Goal: Check status

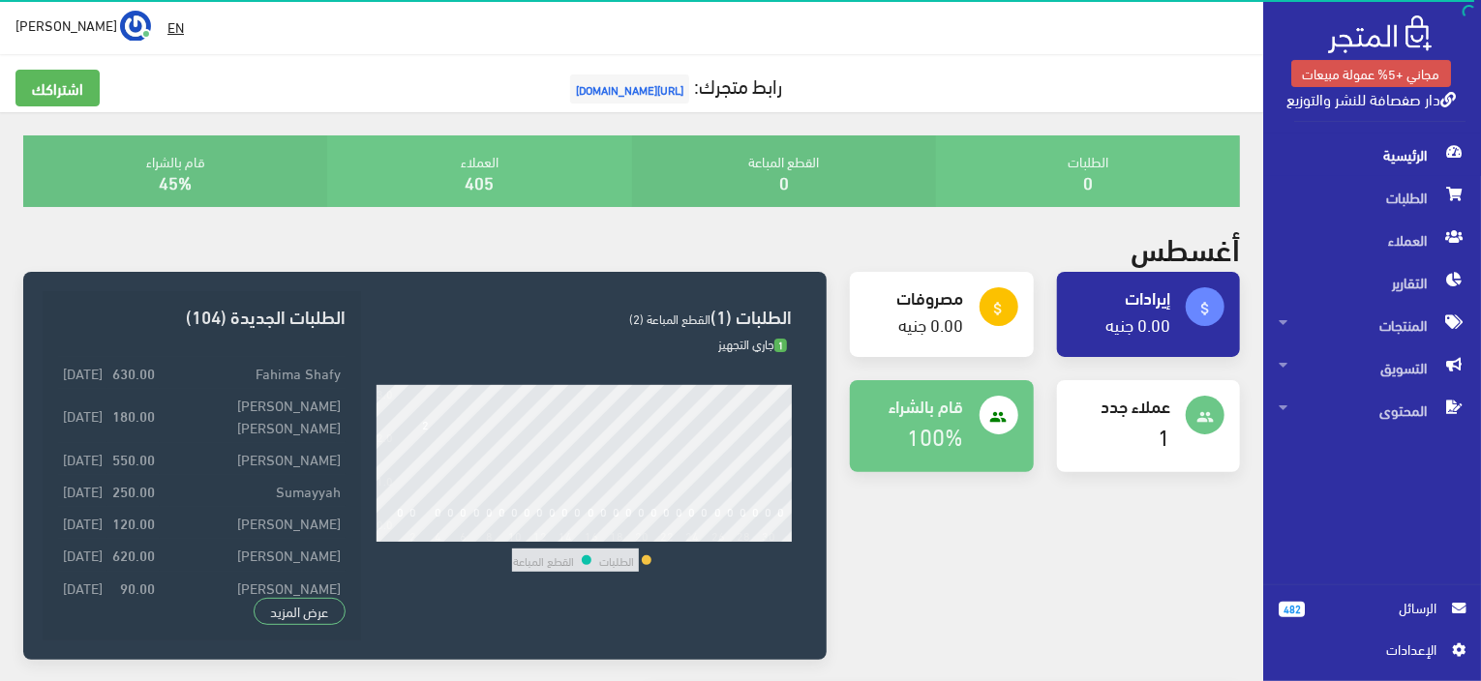
click at [1358, 206] on span "الطلبات" at bounding box center [1371, 197] width 187 height 43
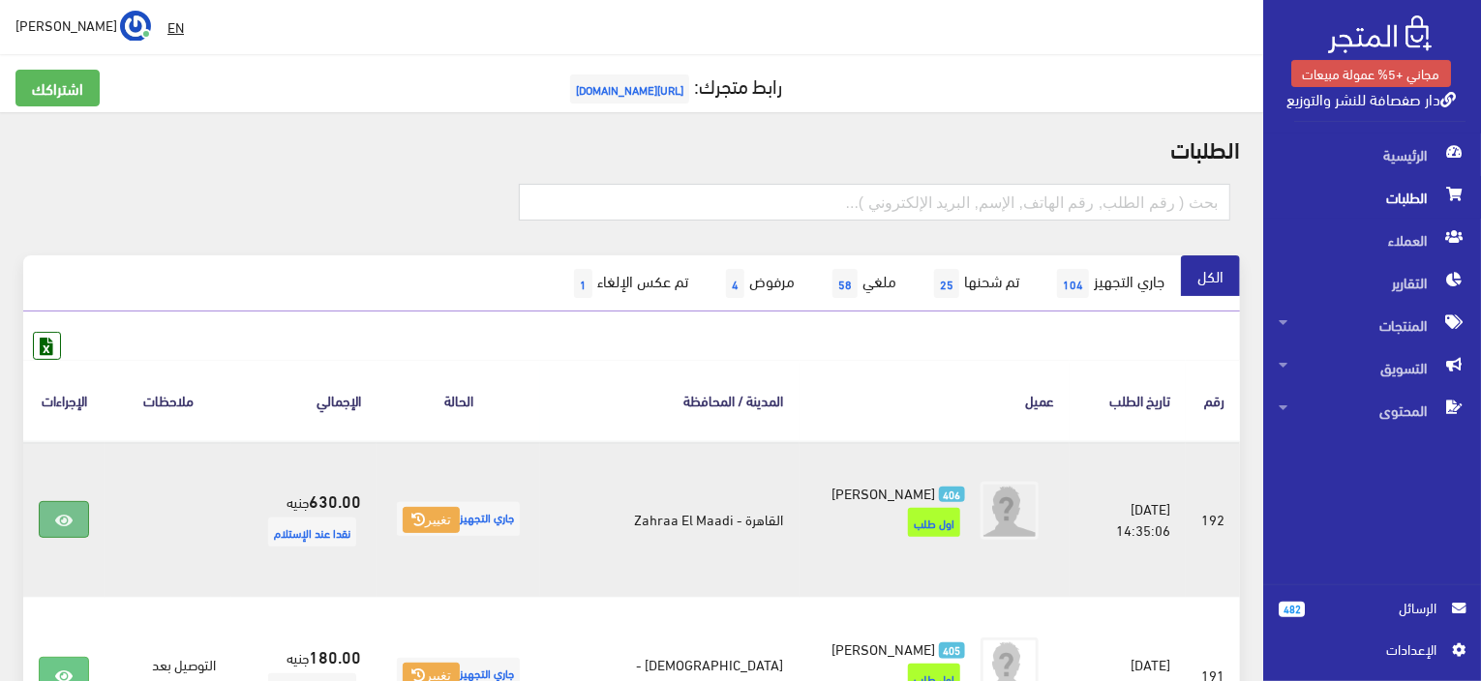
click at [61, 513] on icon at bounding box center [63, 520] width 17 height 15
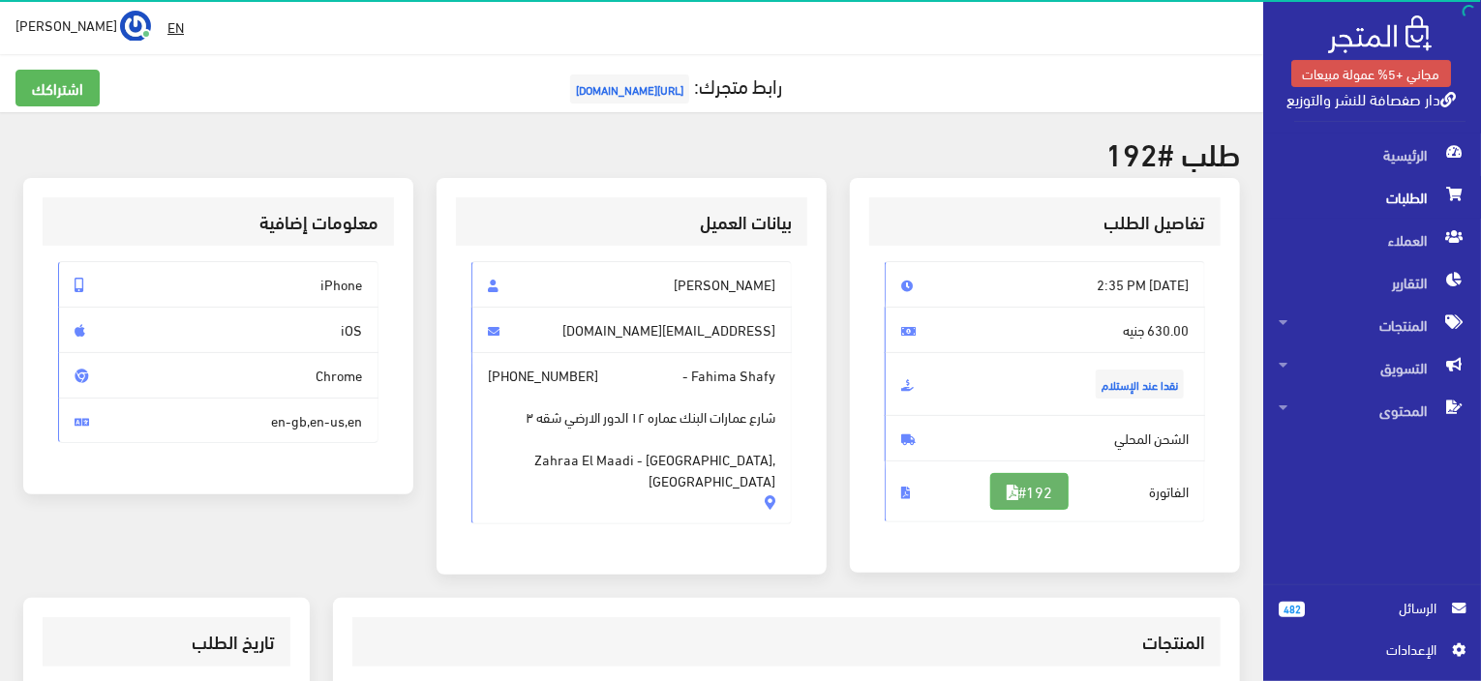
click at [1012, 494] on link "#192" at bounding box center [1029, 491] width 78 height 37
